Goal: Information Seeking & Learning: Learn about a topic

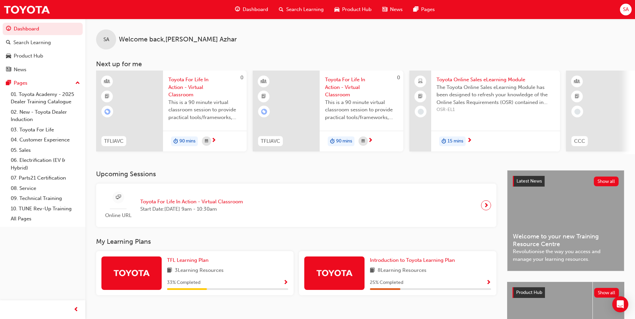
click at [254, 5] on div "Dashboard" at bounding box center [252, 10] width 44 height 14
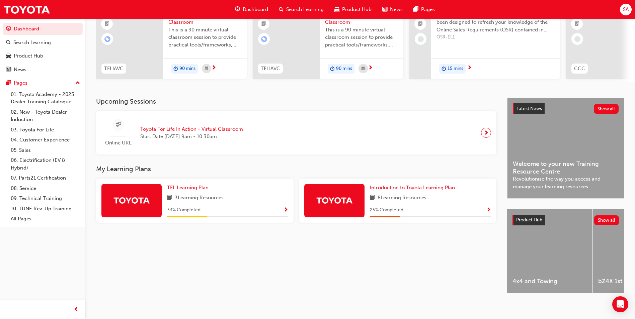
scroll to position [81, 0]
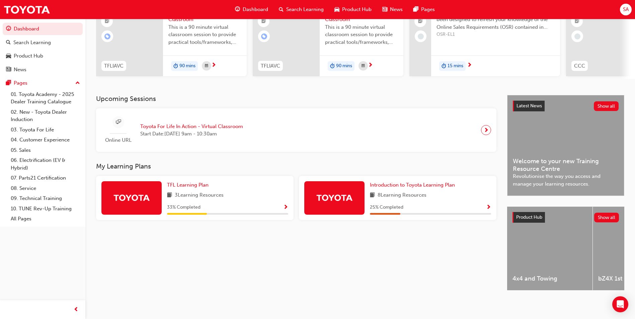
click at [287, 205] on span "Show Progress" at bounding box center [285, 208] width 5 height 6
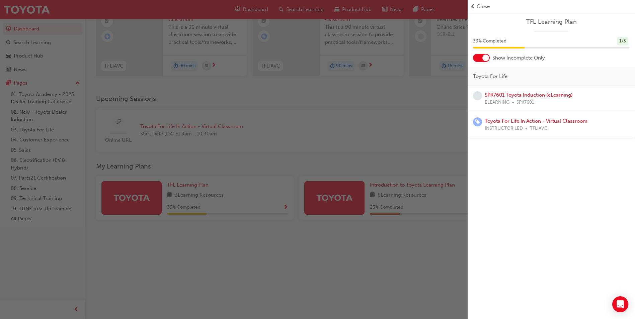
click at [273, 229] on div "button" at bounding box center [234, 159] width 468 height 319
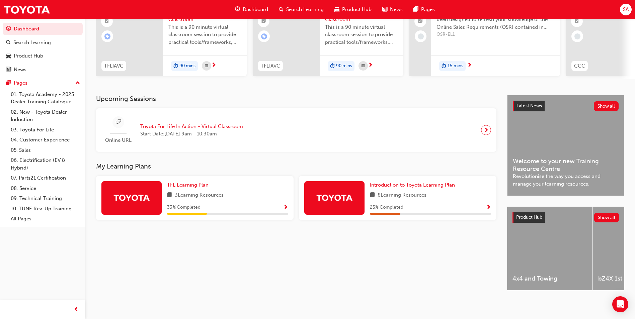
click at [488, 205] on span "Show Progress" at bounding box center [488, 208] width 5 height 6
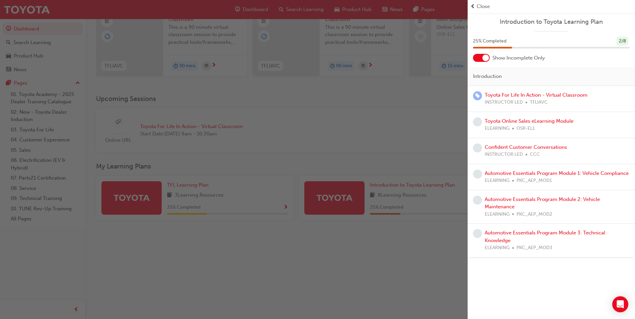
click at [367, 261] on div "button" at bounding box center [234, 159] width 468 height 319
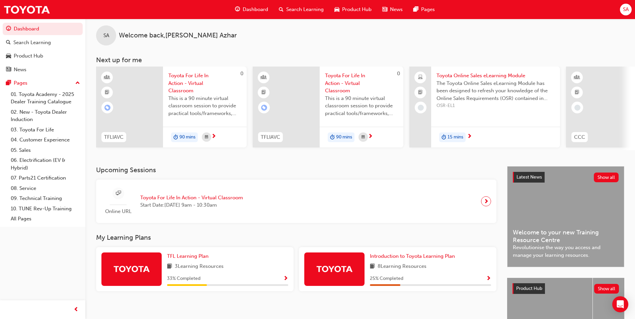
scroll to position [0, 0]
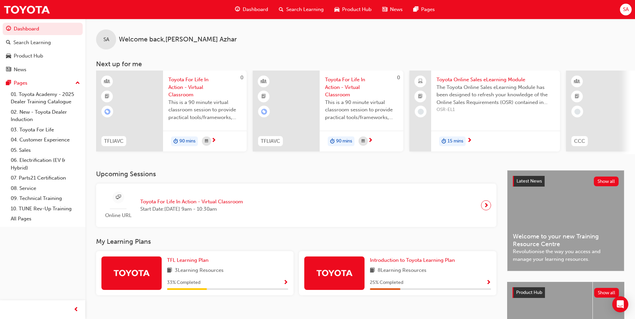
click at [318, 9] on span "Search Learning" at bounding box center [304, 10] width 37 height 8
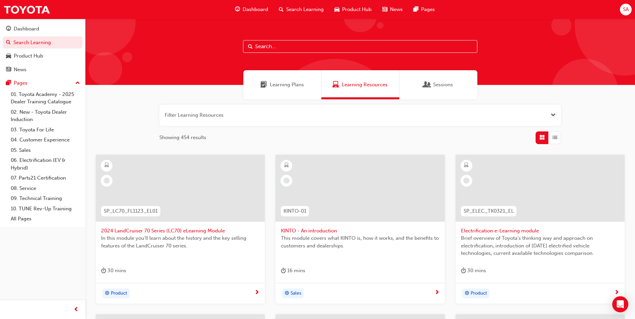
click at [429, 78] on div "Sessions" at bounding box center [438, 84] width 78 height 29
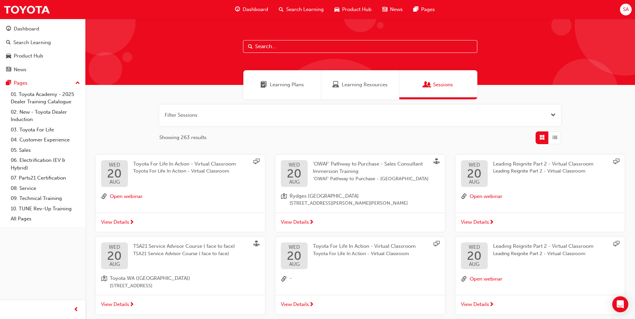
click at [291, 83] on span "Learning Plans" at bounding box center [287, 85] width 34 height 8
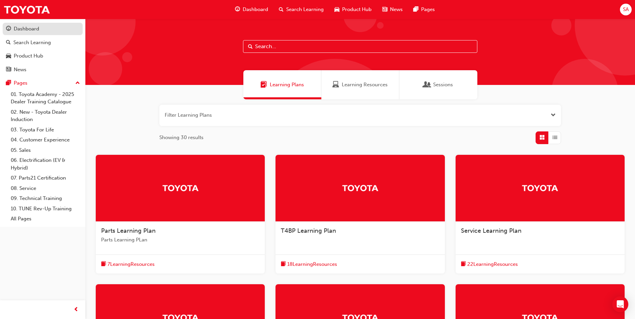
click at [15, 28] on div "Dashboard" at bounding box center [26, 29] width 25 height 8
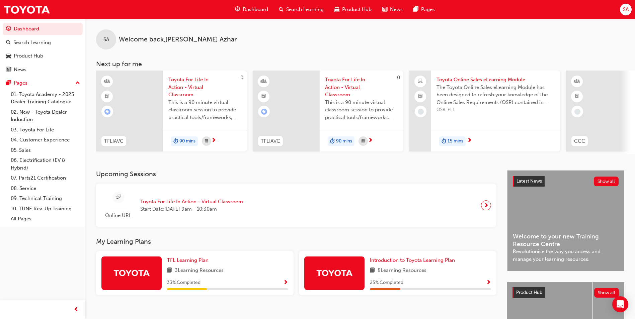
drag, startPoint x: 289, startPoint y: 11, endPoint x: 291, endPoint y: 18, distance: 7.6
click at [289, 11] on span "Search Learning" at bounding box center [304, 10] width 37 height 8
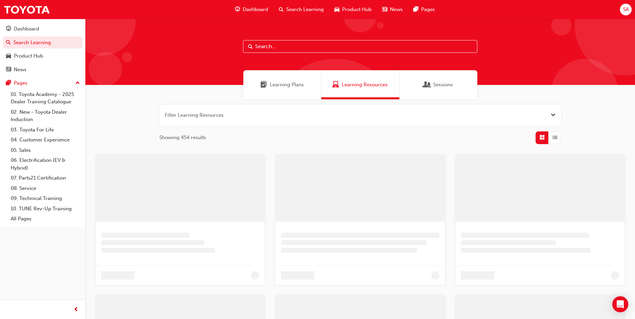
click at [276, 46] on input "text" at bounding box center [360, 46] width 234 height 13
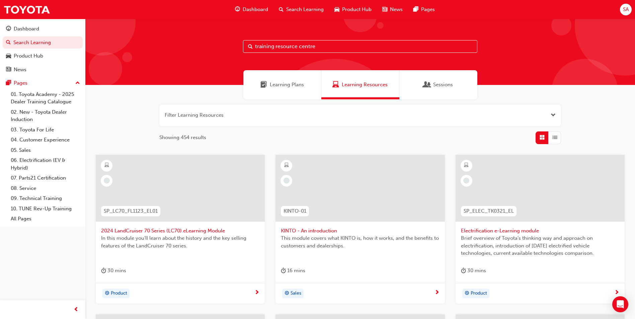
type input "training resource centre"
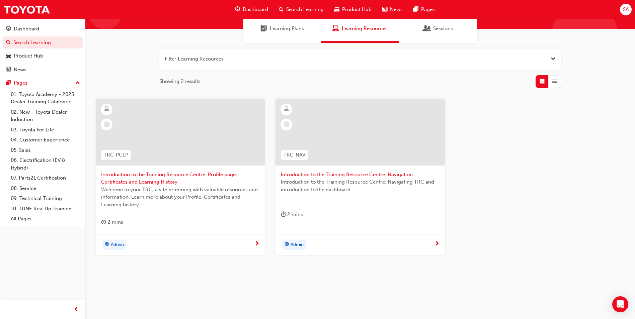
scroll to position [57, 0]
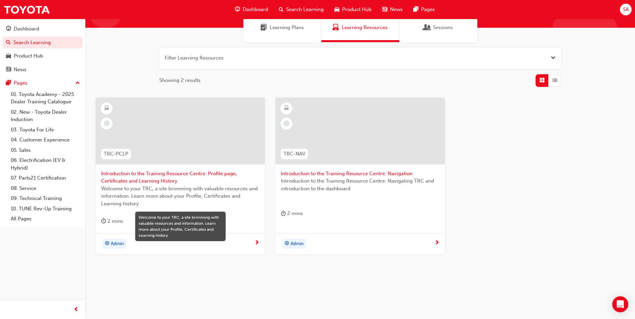
click at [271, 29] on span "Learning Plans" at bounding box center [287, 28] width 34 height 8
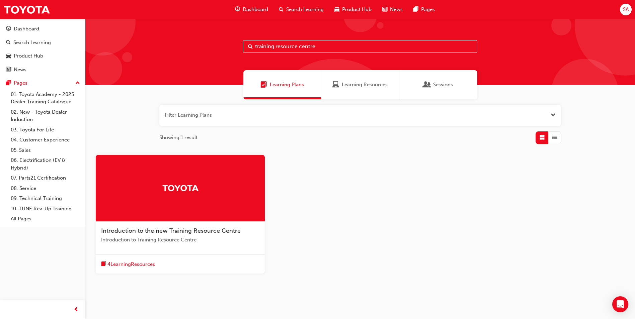
click at [370, 85] on span "Learning Resources" at bounding box center [365, 85] width 46 height 8
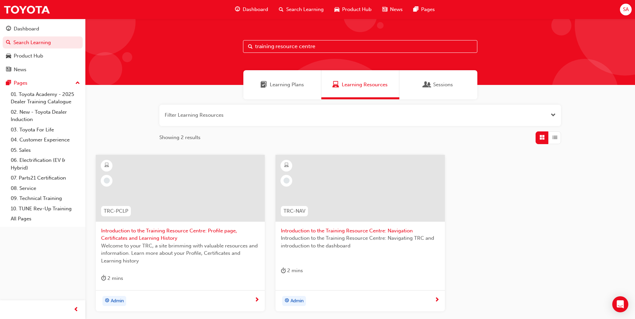
click at [352, 233] on span "Introduction to the Training Resource Centre: Navigation" at bounding box center [360, 231] width 158 height 8
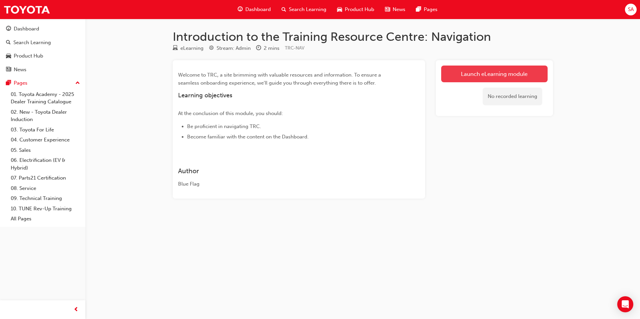
click at [479, 67] on link "Launch eLearning module" at bounding box center [494, 74] width 106 height 17
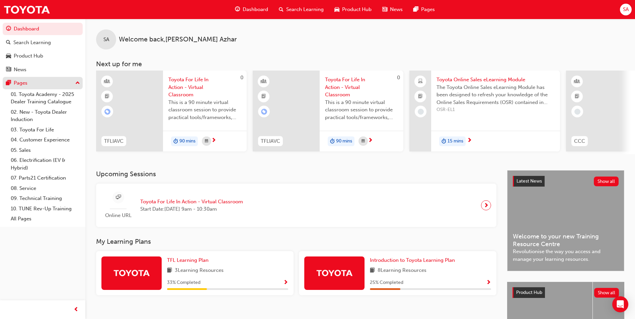
click at [74, 83] on div "Pages" at bounding box center [42, 83] width 73 height 8
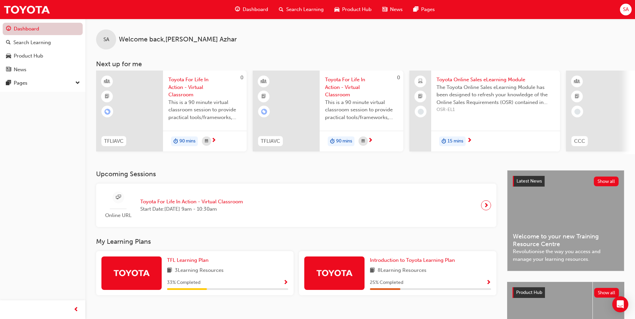
click at [31, 27] on link "Dashboard" at bounding box center [43, 29] width 80 height 12
click at [623, 11] on span "SA" at bounding box center [626, 10] width 6 height 8
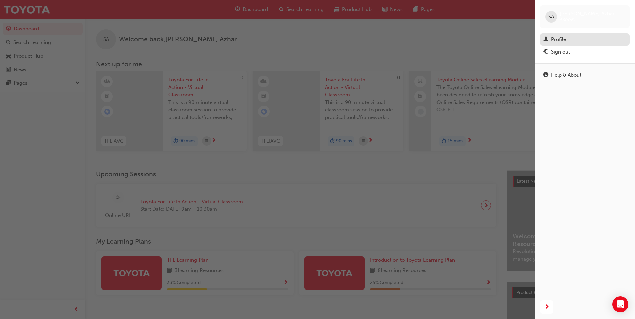
click at [562, 36] on div "Profile" at bounding box center [558, 40] width 15 height 8
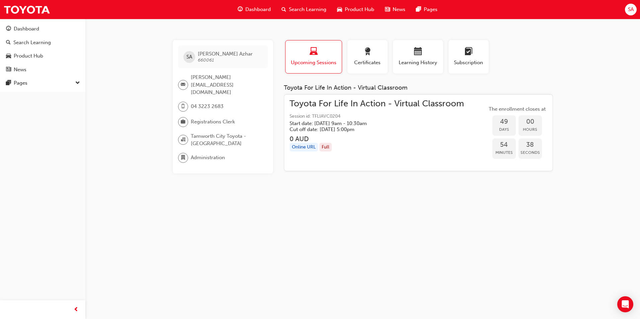
click at [364, 222] on div "SA Sabrina Azhar 660061 sabrina.azhar@tamworthcitytoyota.com.au 04 3223 2683 Re…" at bounding box center [320, 159] width 640 height 319
click at [589, 213] on div "SA Sabrina Azhar 660061 sabrina.azhar@tamworthcitytoyota.com.au 04 3223 2683 Re…" at bounding box center [320, 159] width 640 height 319
click at [248, 7] on span "Dashboard" at bounding box center [257, 10] width 25 height 8
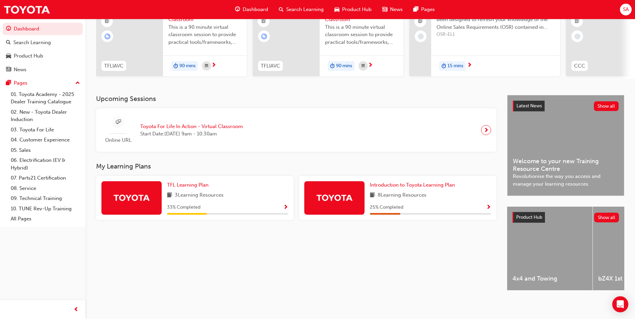
scroll to position [81, 0]
click at [565, 115] on div "Latest News Show all Welcome to your new Training Resource Centre Revolutionise…" at bounding box center [566, 145] width 117 height 100
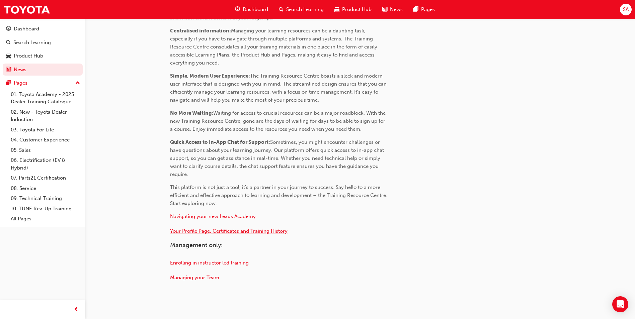
scroll to position [264, 0]
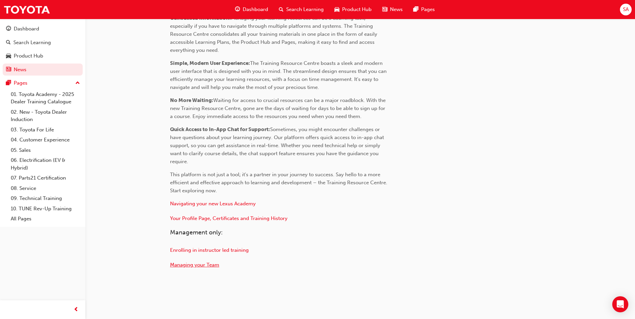
click at [192, 268] on span "Managing your Team" at bounding box center [194, 265] width 49 height 6
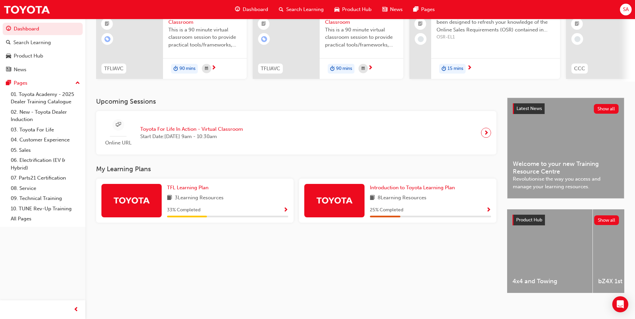
scroll to position [81, 0]
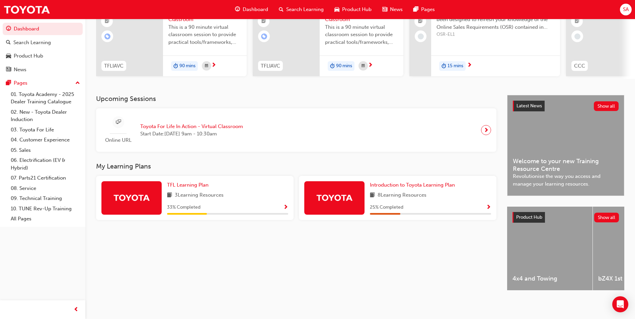
click at [542, 155] on div "Latest News Show all Welcome to your new Training Resource Centre Revolutionise…" at bounding box center [566, 145] width 117 height 100
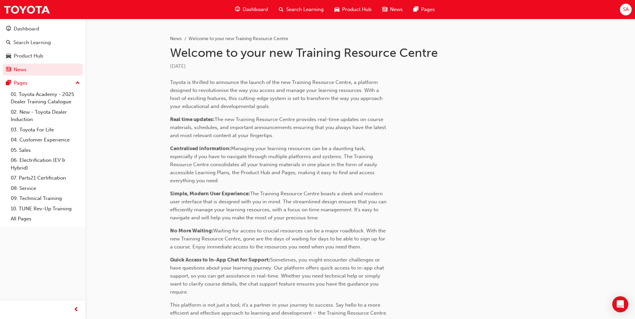
scroll to position [264, 0]
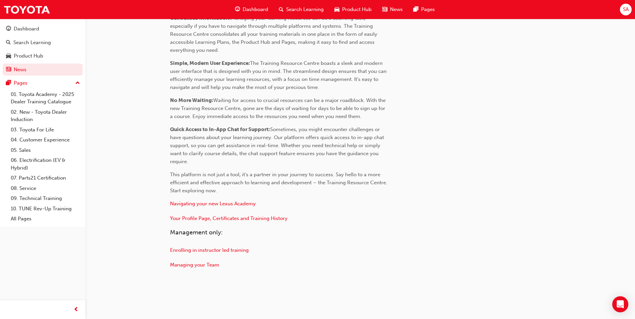
click at [627, 13] on div "SA" at bounding box center [626, 10] width 12 height 12
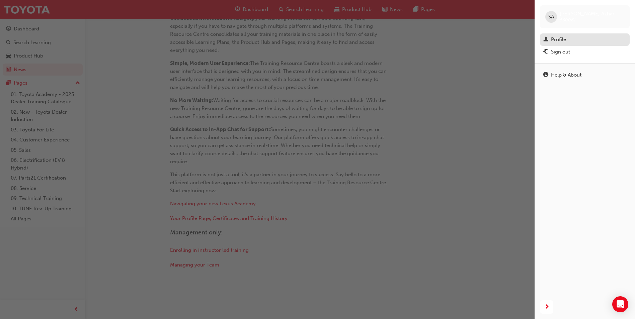
click at [568, 43] on div "Profile" at bounding box center [584, 39] width 83 height 8
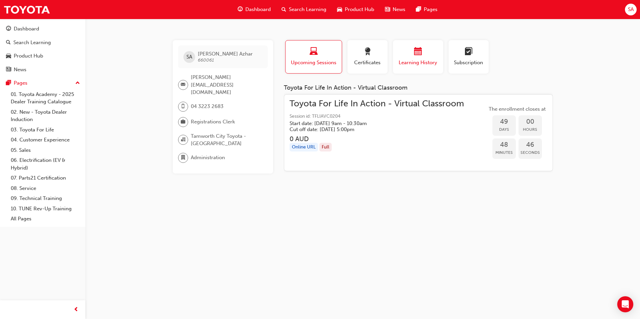
click at [414, 61] on span "Learning History" at bounding box center [418, 63] width 40 height 8
